Goal: Navigation & Orientation: Find specific page/section

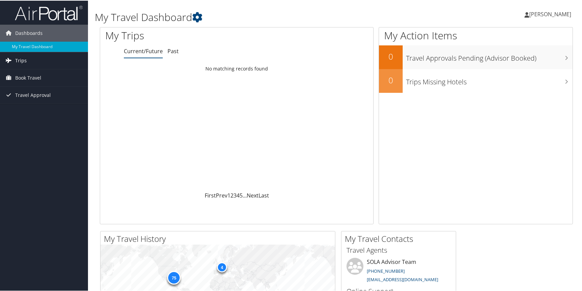
click at [23, 58] on span "Trips" at bounding box center [21, 59] width 12 height 17
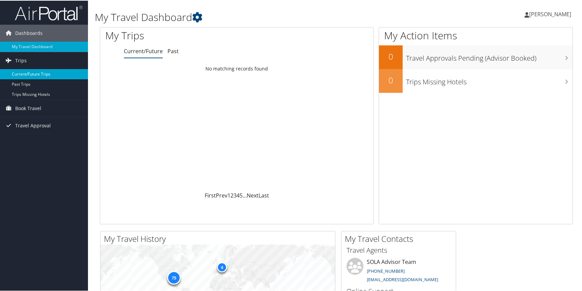
click at [25, 74] on link "Current/Future Trips" at bounding box center [44, 73] width 88 height 10
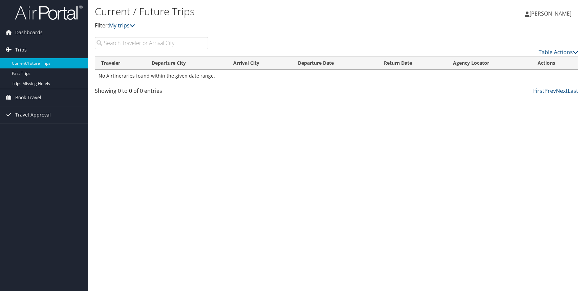
click at [28, 51] on link "Trips" at bounding box center [44, 49] width 88 height 17
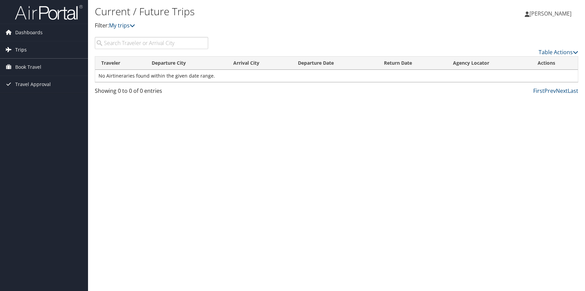
click at [28, 50] on link "Trips" at bounding box center [44, 49] width 88 height 17
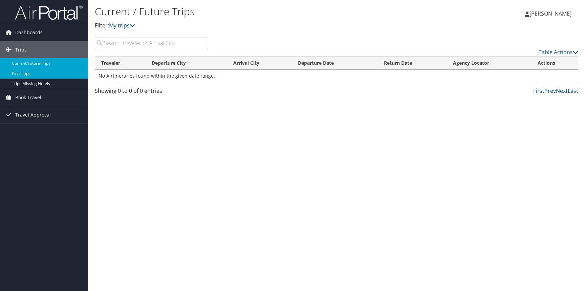
click at [24, 76] on link "Past Trips" at bounding box center [44, 73] width 88 height 10
click at [545, 16] on span "[PERSON_NAME]" at bounding box center [550, 13] width 42 height 7
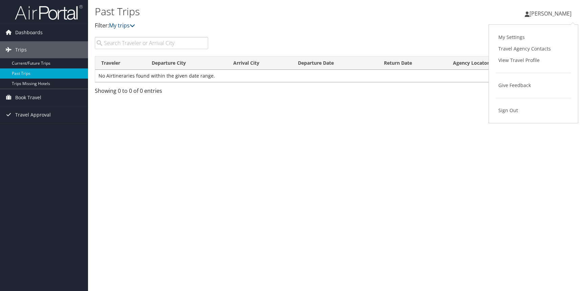
click at [422, 116] on div "Past Trips Filter: My trips [PERSON_NAME] [PERSON_NAME] My Settings Travel Agen…" at bounding box center [336, 145] width 497 height 291
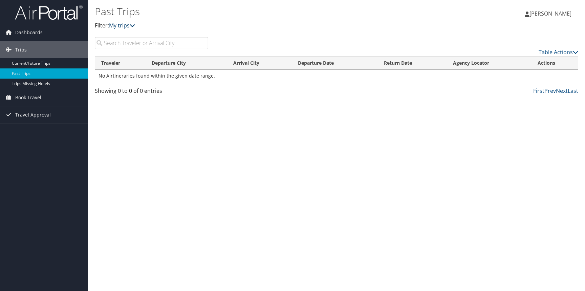
click at [129, 25] on link "My trips" at bounding box center [122, 25] width 26 height 7
click at [39, 66] on link "Current/Future Trips" at bounding box center [44, 63] width 88 height 10
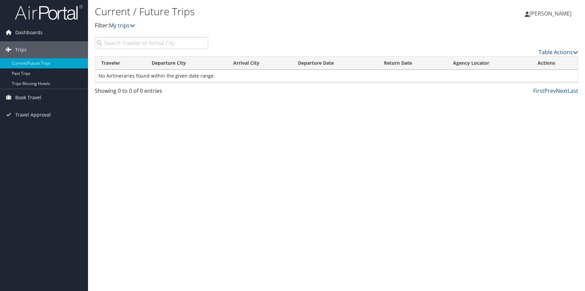
click at [567, 51] on link "Table Actions" at bounding box center [559, 51] width 40 height 7
click at [546, 114] on div at bounding box center [292, 145] width 585 height 291
click at [554, 93] on link "Prev" at bounding box center [550, 90] width 12 height 7
click at [26, 76] on link "Past Trips" at bounding box center [44, 73] width 88 height 10
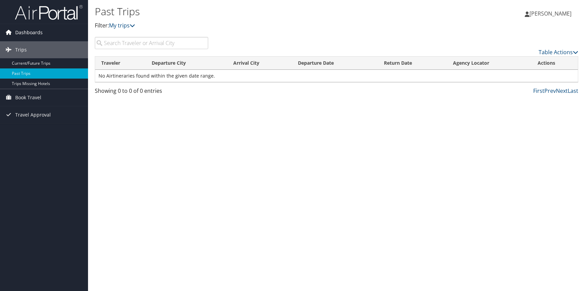
click at [28, 30] on span "Dashboards" at bounding box center [28, 32] width 27 height 17
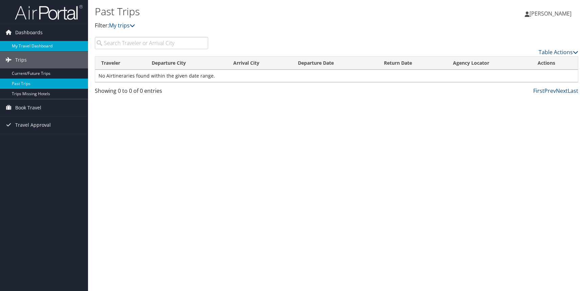
click at [26, 49] on link "My Travel Dashboard" at bounding box center [44, 46] width 88 height 10
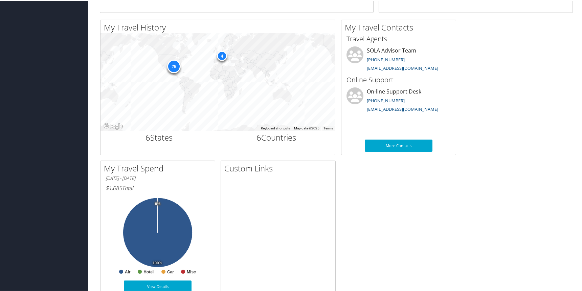
scroll to position [227, 0]
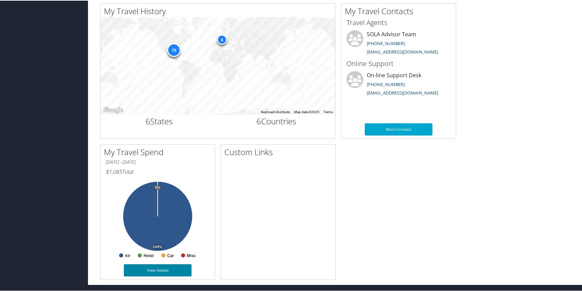
click at [151, 271] on link "View Details" at bounding box center [158, 269] width 68 height 12
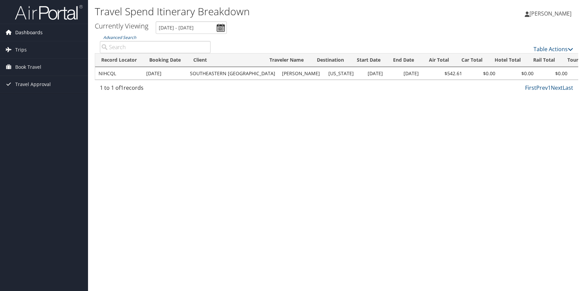
click at [26, 34] on span "Dashboards" at bounding box center [28, 32] width 27 height 17
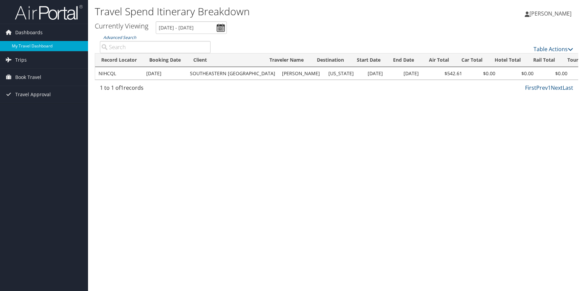
click at [28, 44] on link "My Travel Dashboard" at bounding box center [44, 46] width 88 height 10
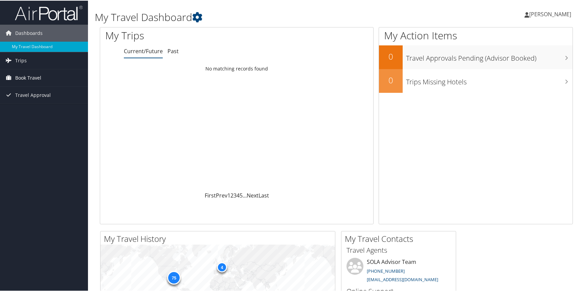
click at [26, 77] on span "Book Travel" at bounding box center [28, 77] width 26 height 17
click at [29, 103] on link "Book/Manage Online Trips" at bounding box center [44, 101] width 88 height 10
